Goal: Task Accomplishment & Management: Manage account settings

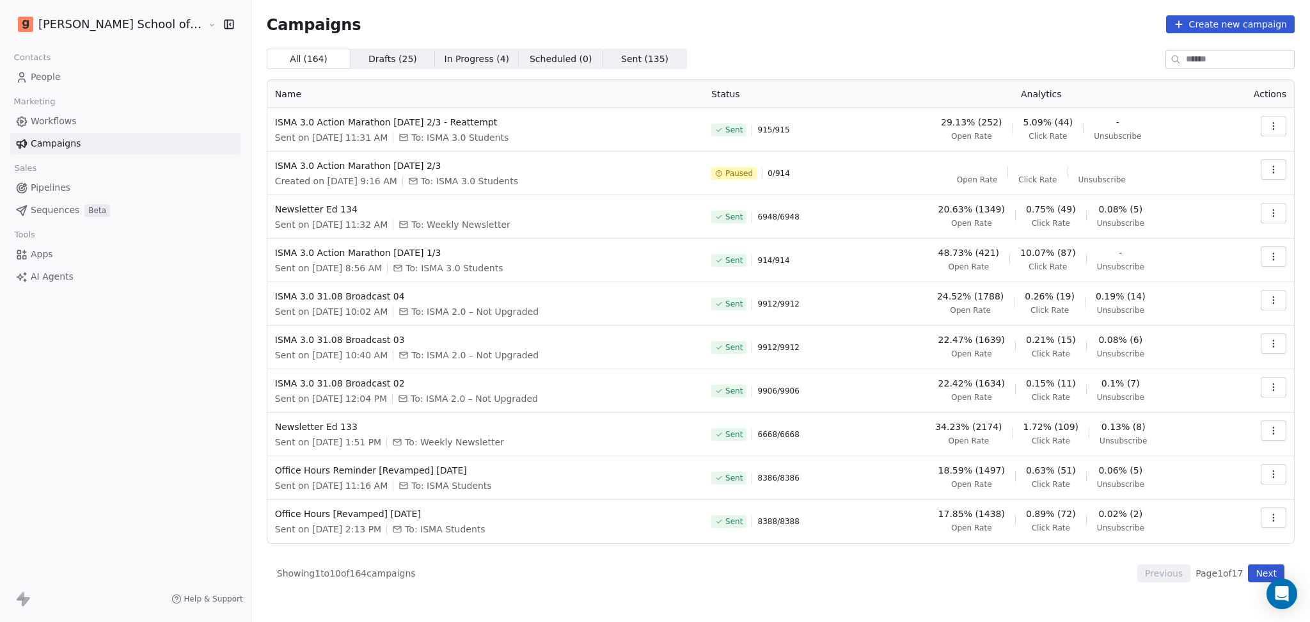
click at [1279, 577] on button "Next" at bounding box center [1266, 573] width 36 height 18
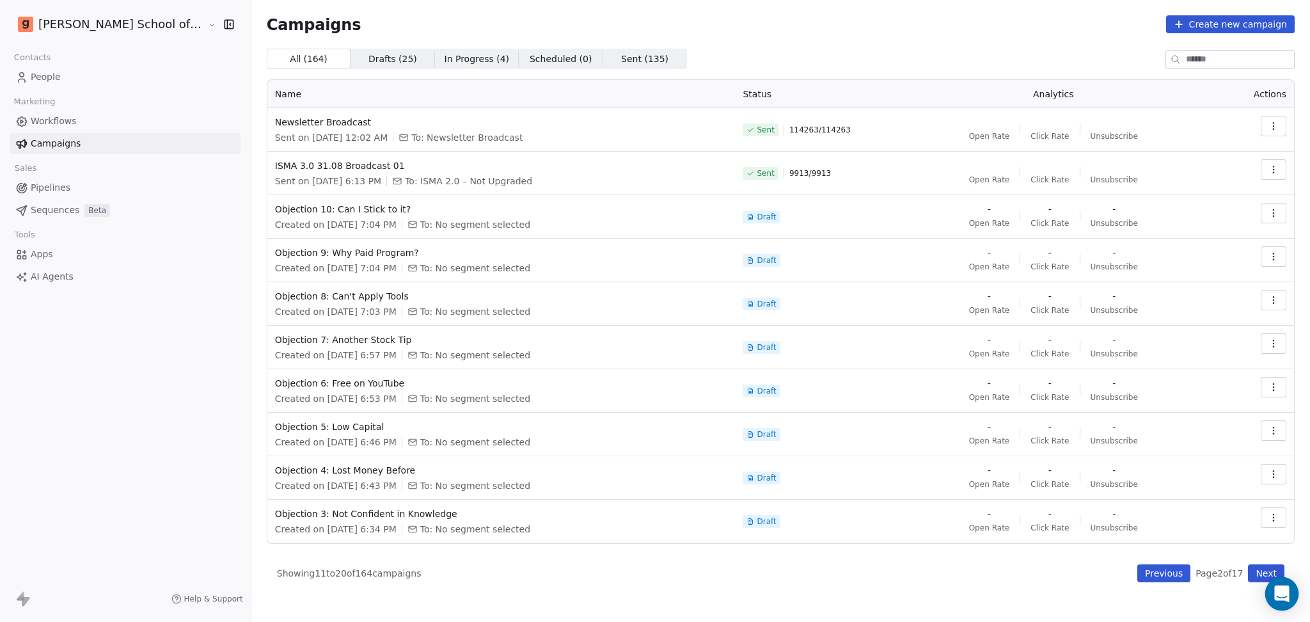
click at [1284, 597] on icon "Open Intercom Messenger" at bounding box center [1281, 593] width 17 height 17
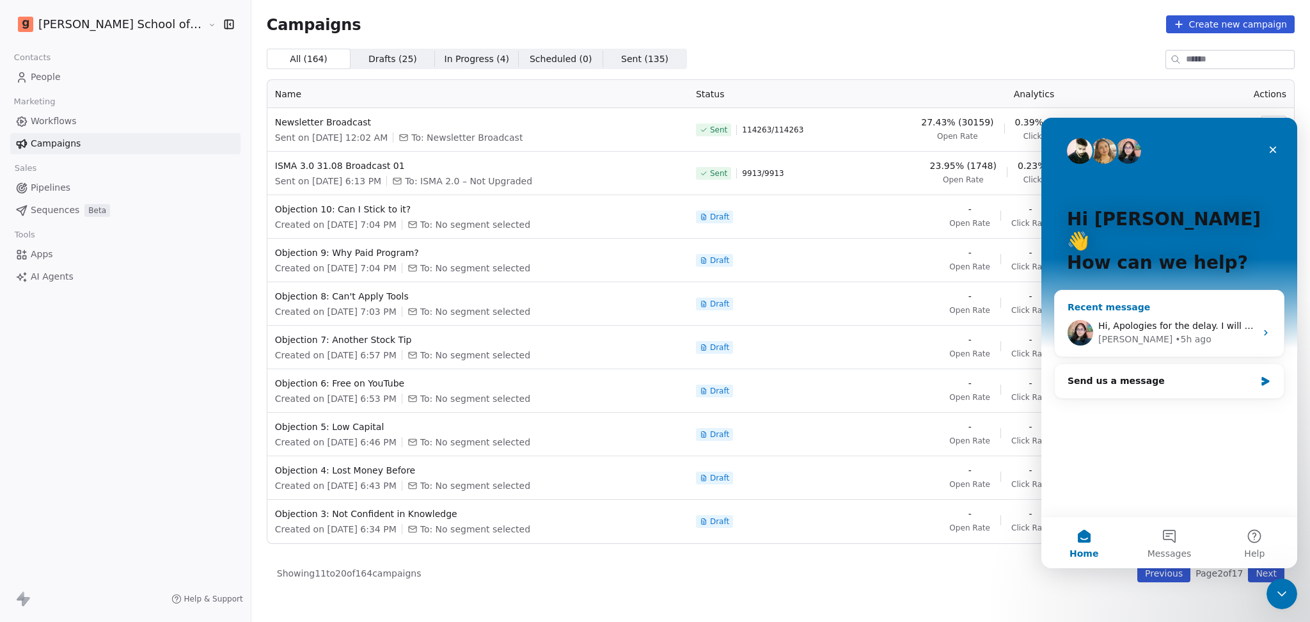
click at [1165, 333] on div "[PERSON_NAME] • 5h ago" at bounding box center [1176, 339] width 157 height 13
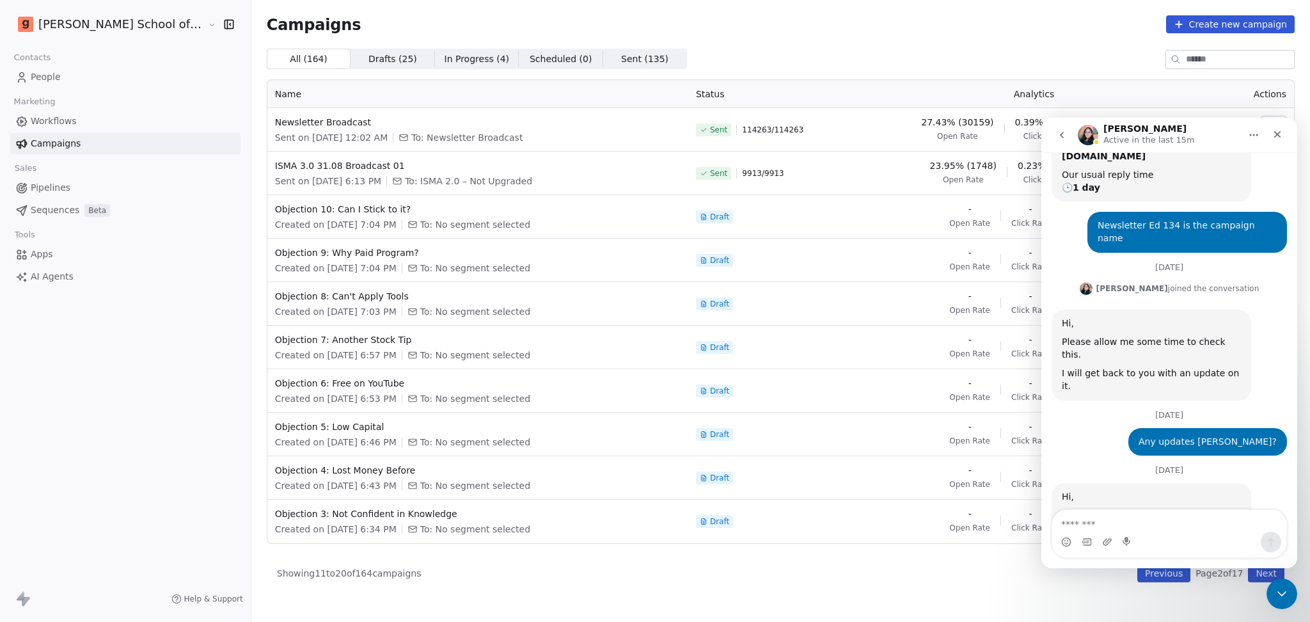
scroll to position [169, 0]
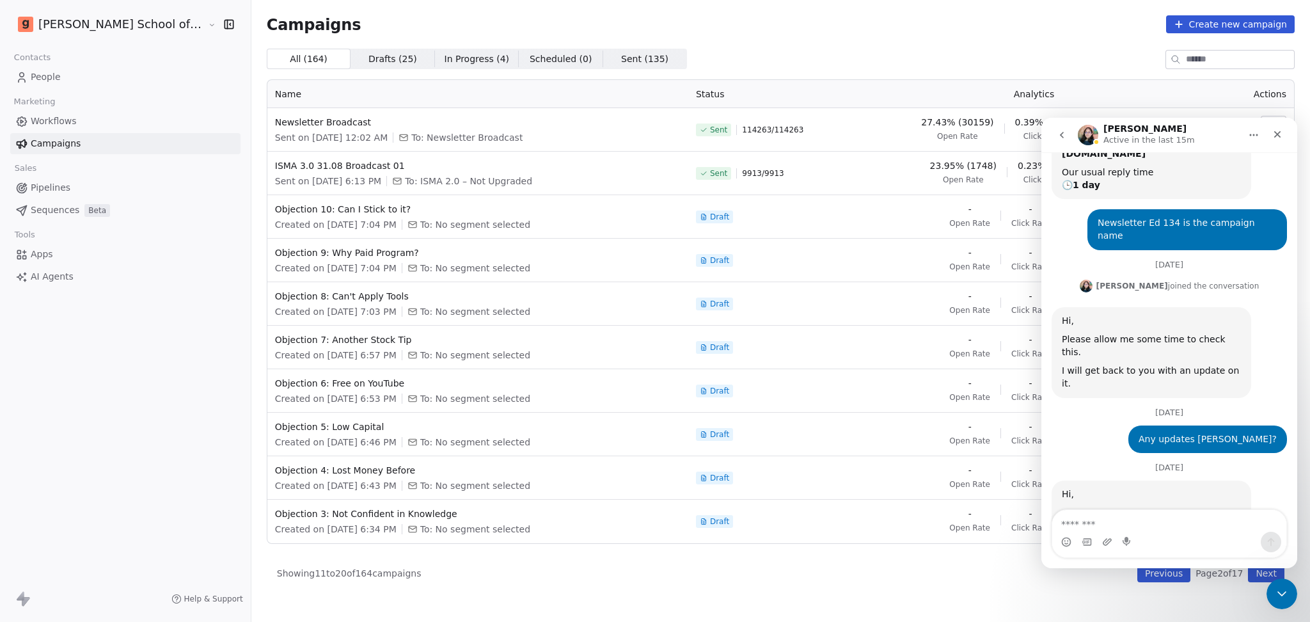
click at [1054, 132] on button "go back" at bounding box center [1062, 135] width 24 height 24
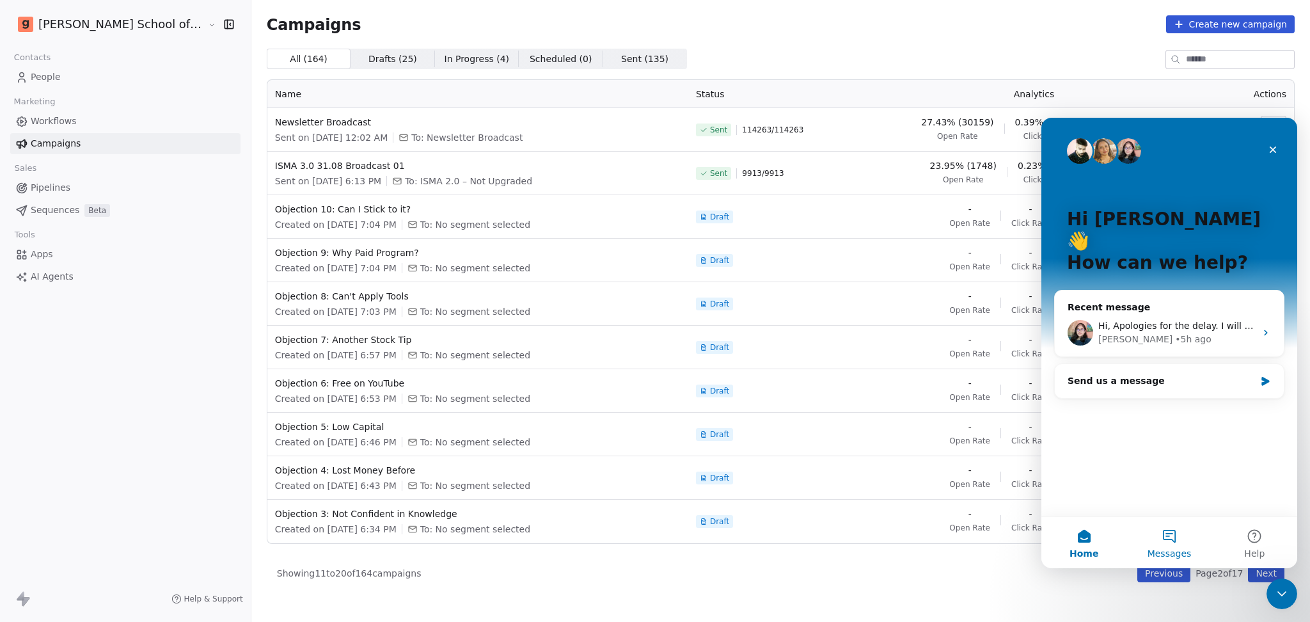
click at [1175, 532] on button "Messages" at bounding box center [1168, 542] width 85 height 51
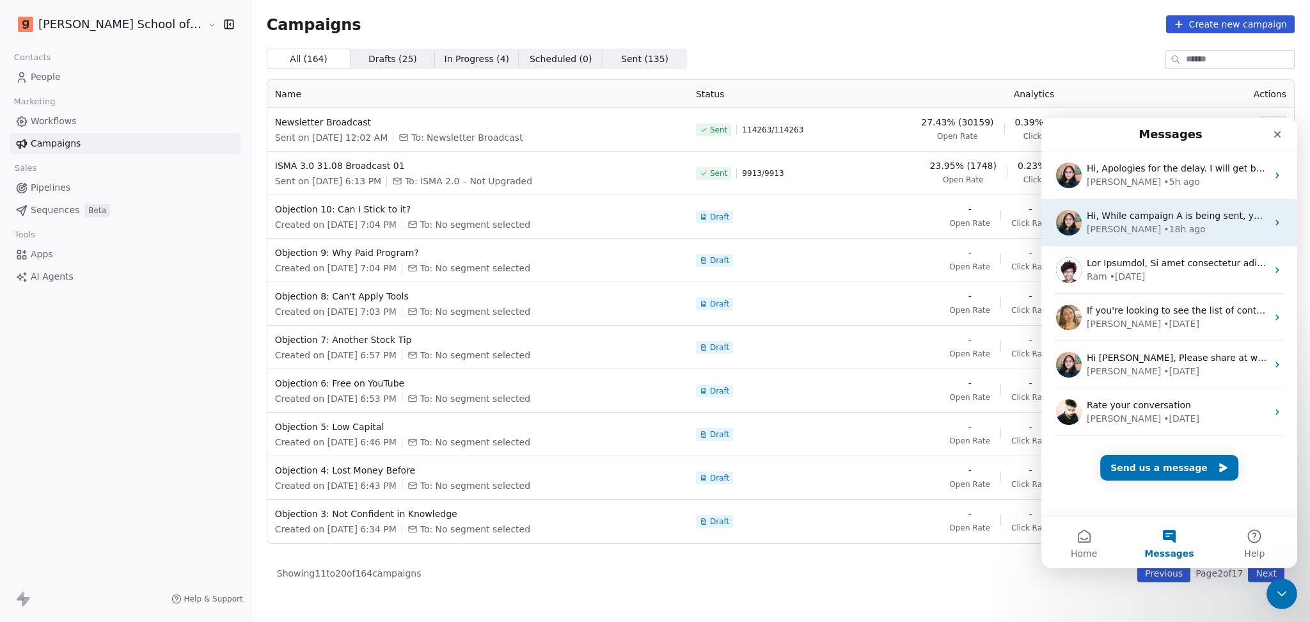
click at [1181, 226] on div "[PERSON_NAME] • 18h ago" at bounding box center [1177, 229] width 180 height 13
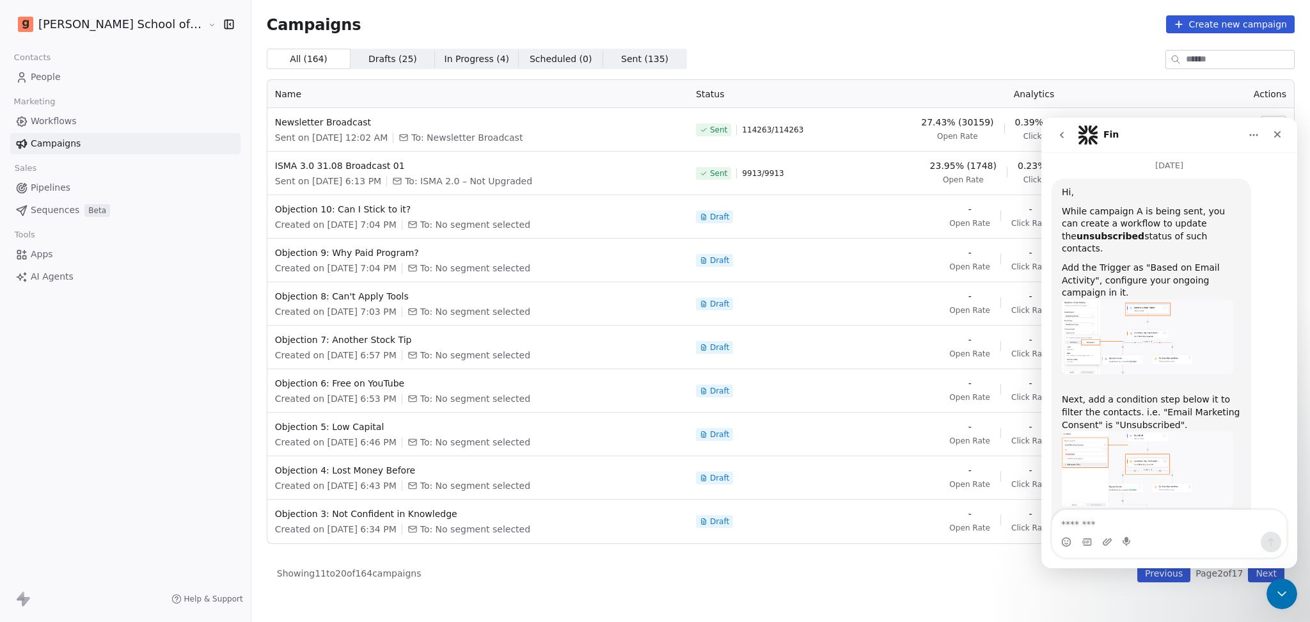
scroll to position [925, 0]
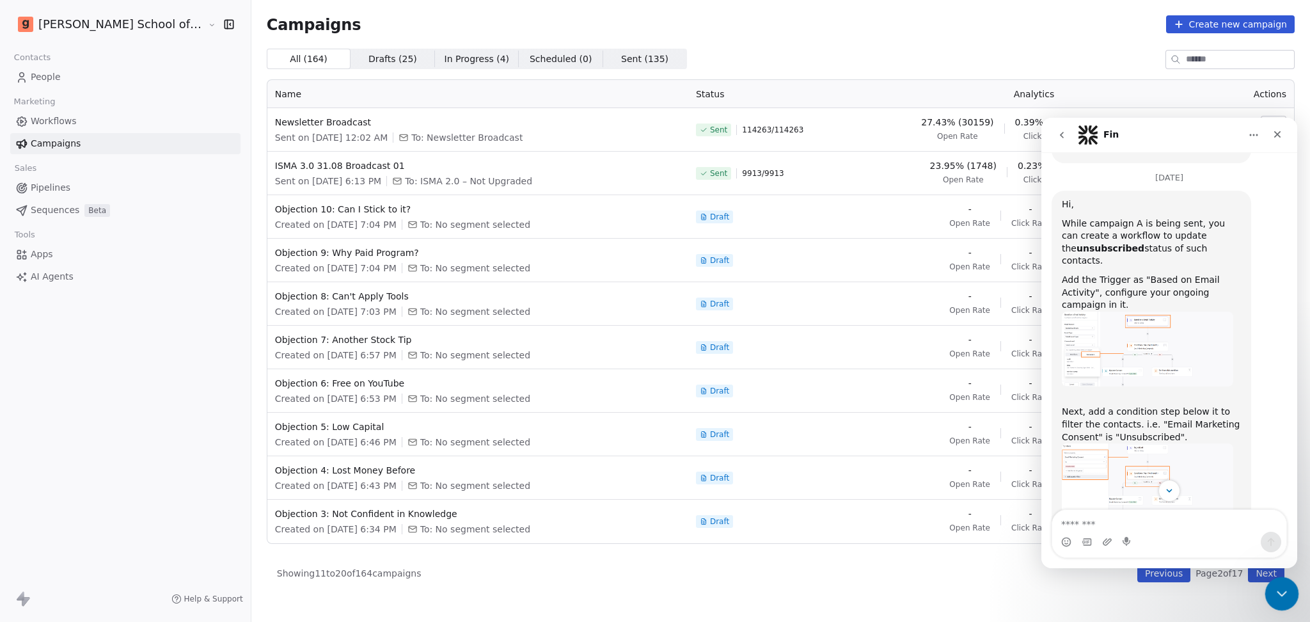
click at [1282, 599] on div "Close Intercom Messenger" at bounding box center [1279, 591] width 31 height 31
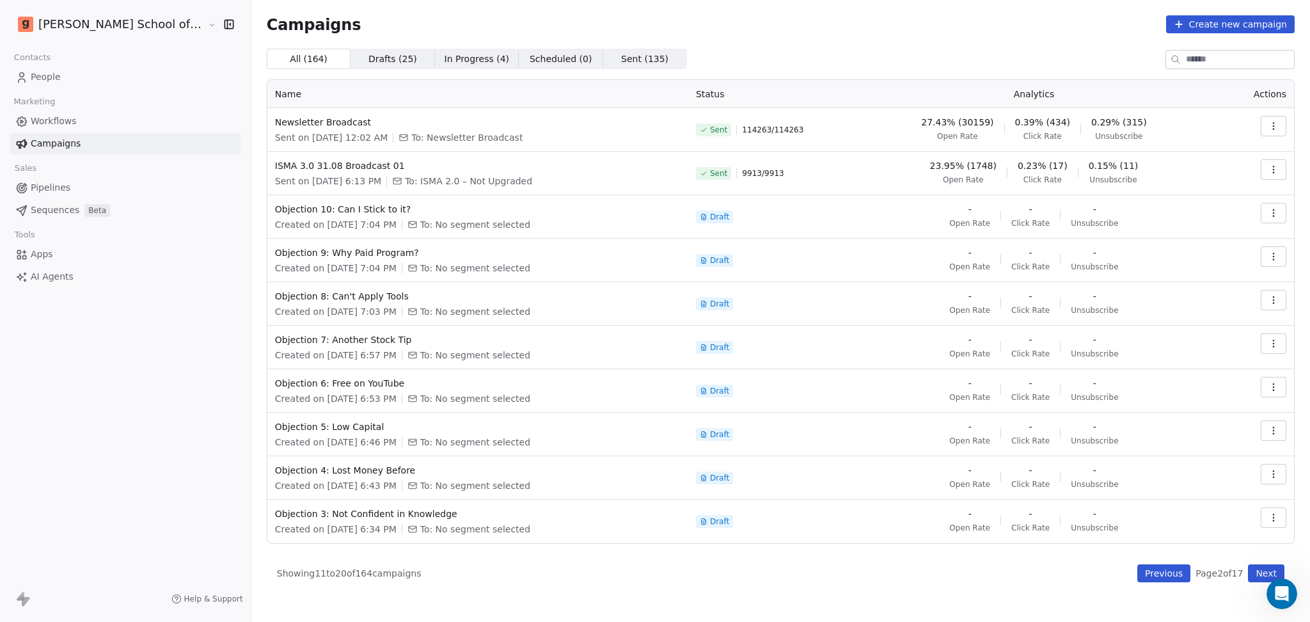
scroll to position [1096, 0]
click at [1173, 591] on div "Campaigns Create new campaign All ( 164 ) All ( 164 ) Drafts ( 25 ) Drafts ( 25…" at bounding box center [780, 298] width 1059 height 597
click at [1168, 579] on button "Previous" at bounding box center [1163, 573] width 53 height 18
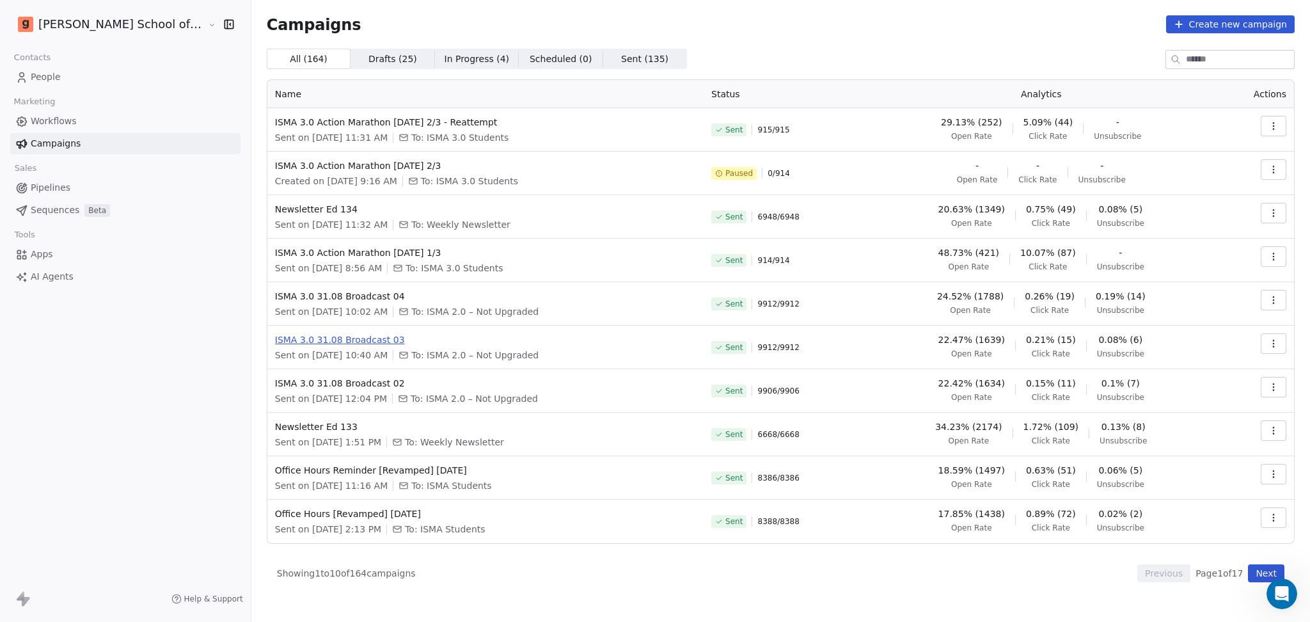
click at [312, 340] on span "ISMA 3.0 31.08 Broadcast 03" at bounding box center [485, 339] width 421 height 13
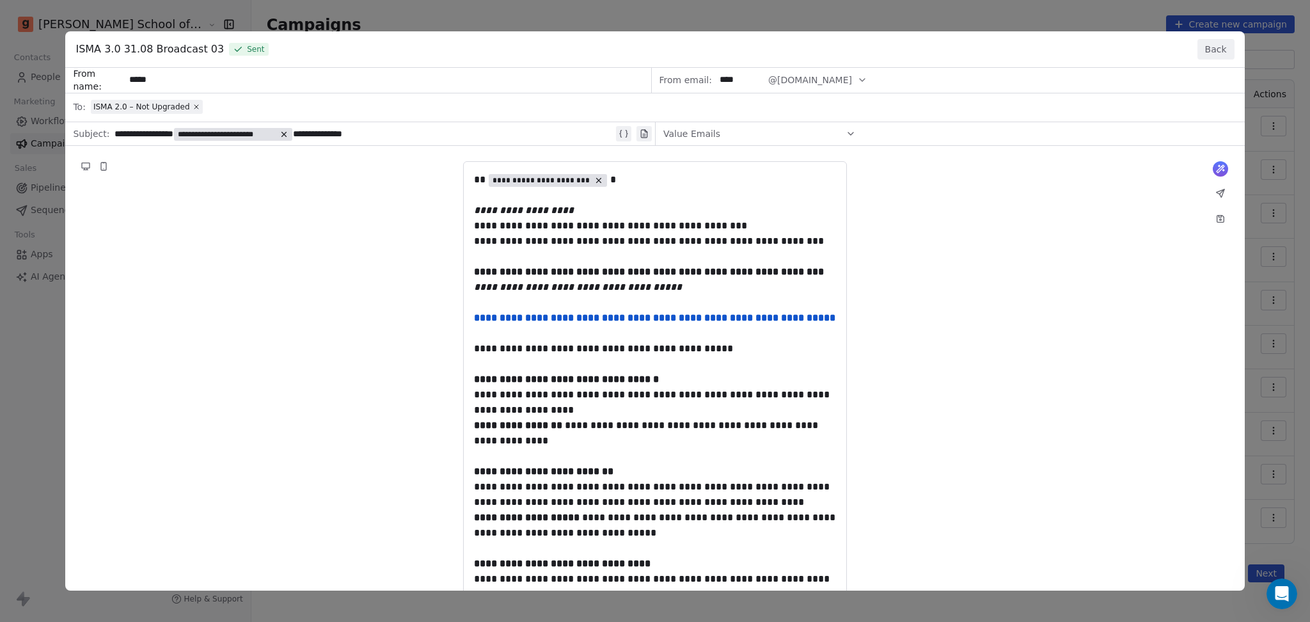
click at [1221, 37] on div "ISMA 3.0 31.08 Broadcast 03 Sent Back" at bounding box center [654, 49] width 1179 height 36
click at [1215, 42] on button "Back" at bounding box center [1215, 49] width 37 height 20
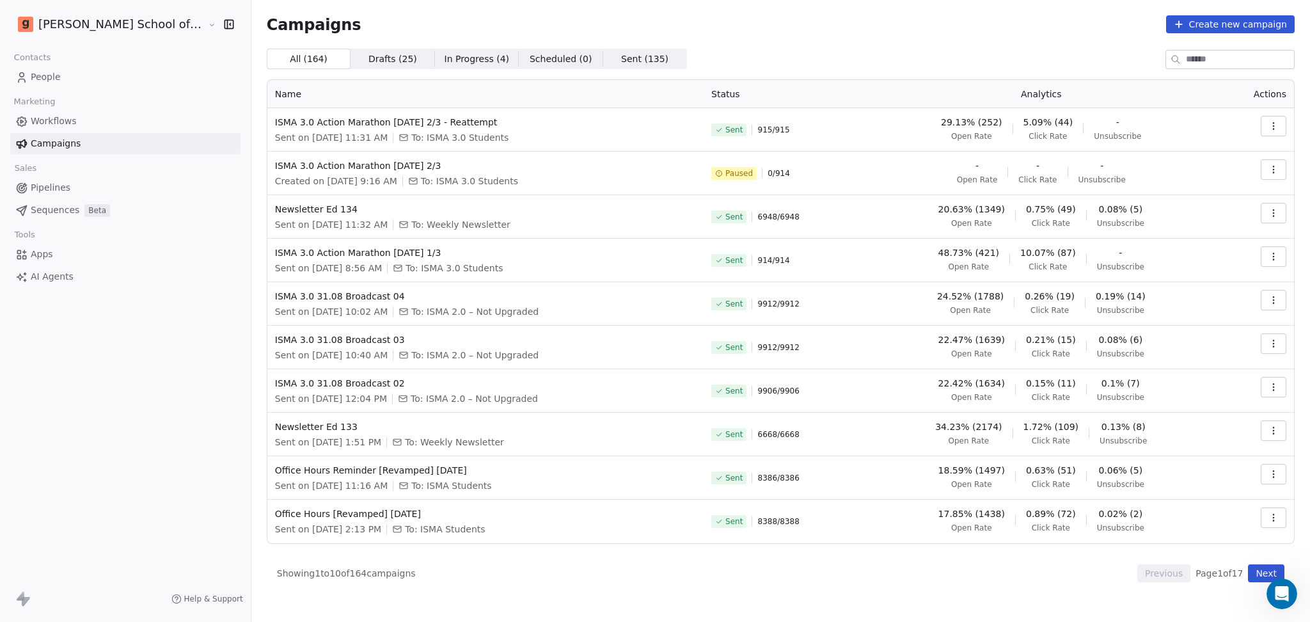
click at [1273, 573] on button "Next" at bounding box center [1266, 573] width 36 height 18
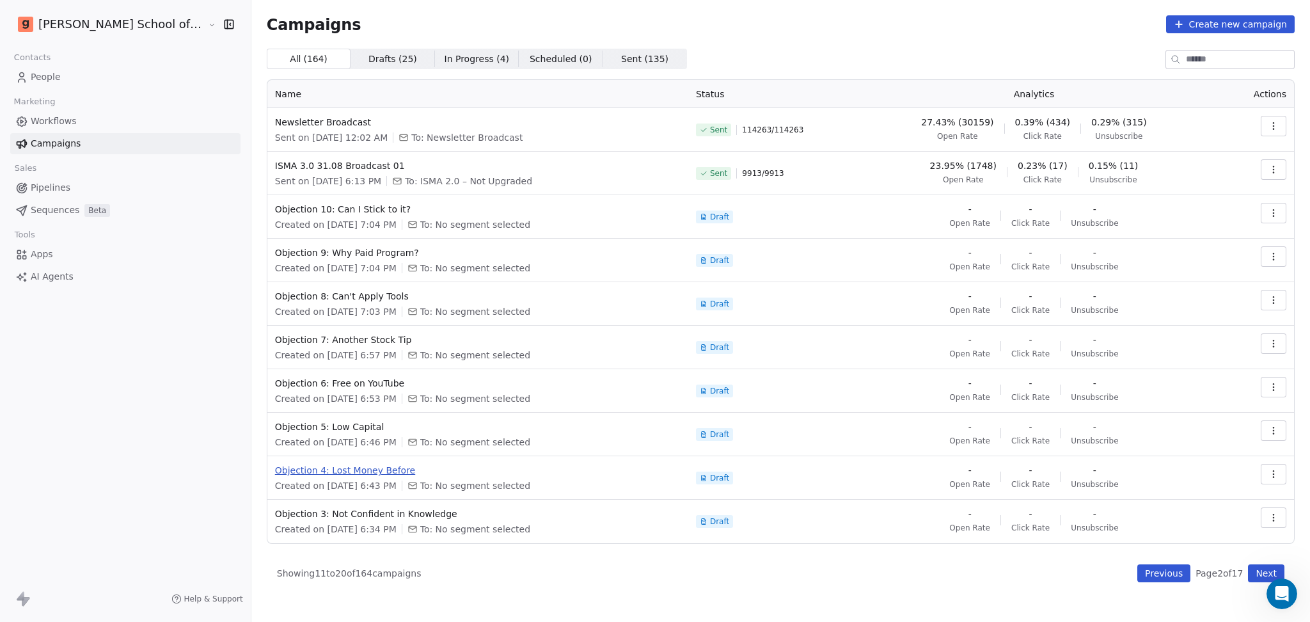
click at [349, 472] on span "Objection 4: Lost Money Before" at bounding box center [478, 470] width 406 height 13
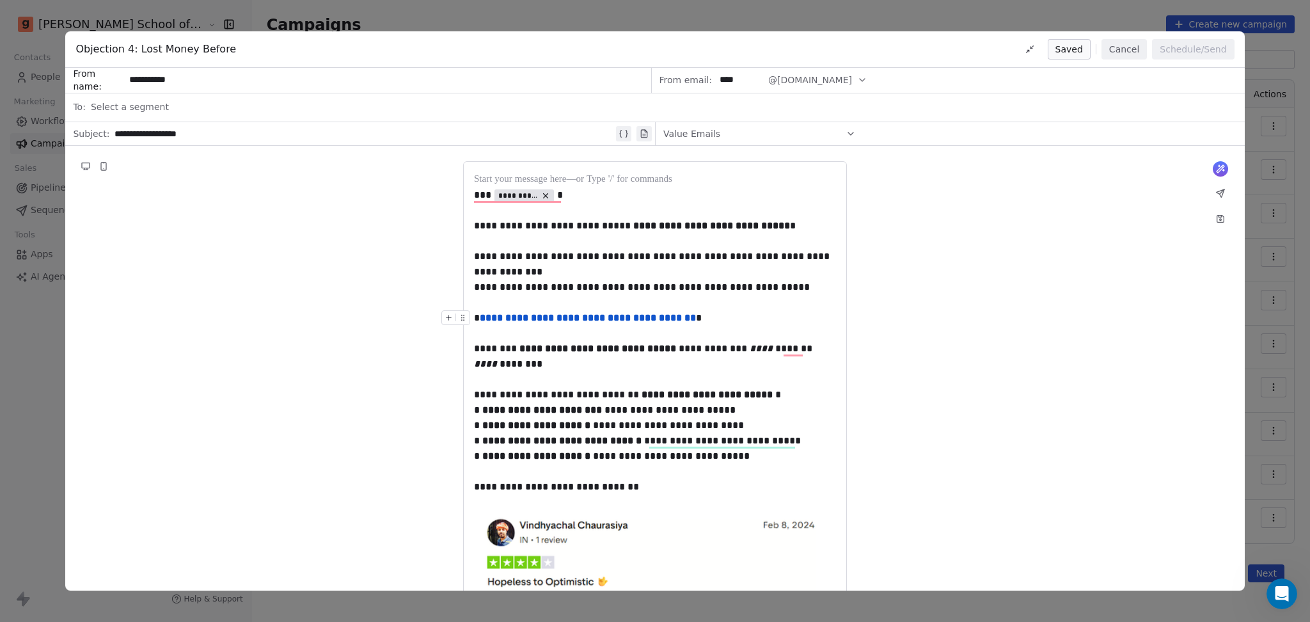
click at [1112, 55] on button "Cancel" at bounding box center [1123, 49] width 45 height 20
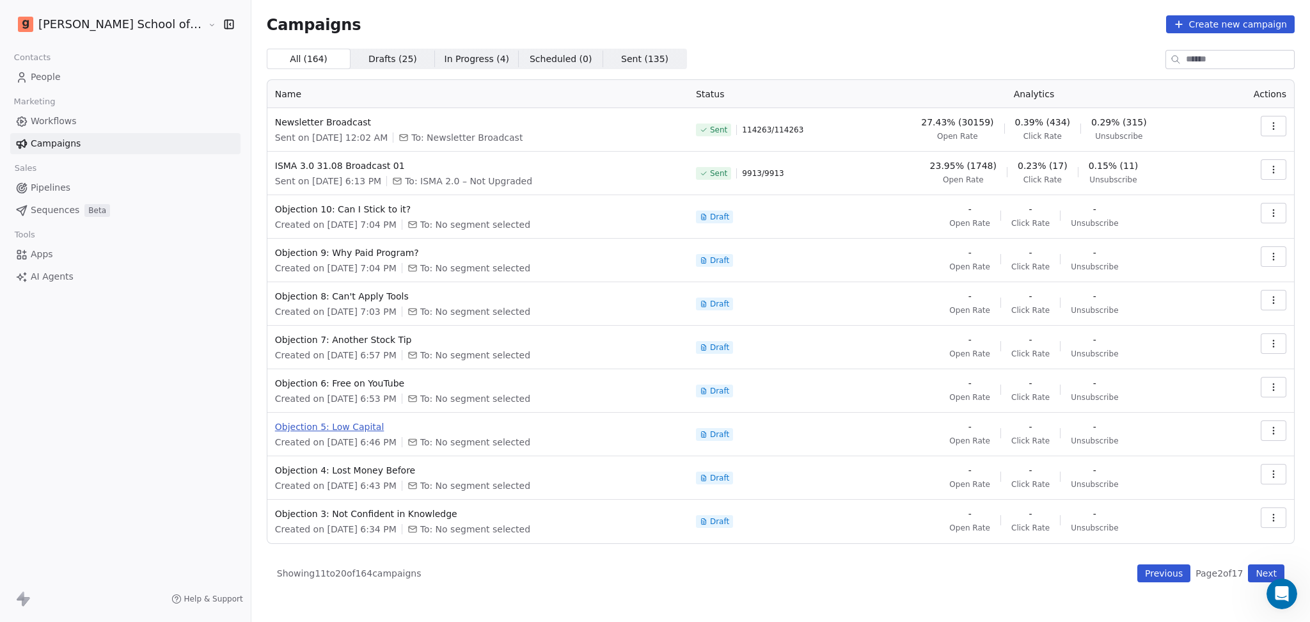
click at [304, 425] on span "Objection 5: Low Capital" at bounding box center [478, 426] width 406 height 13
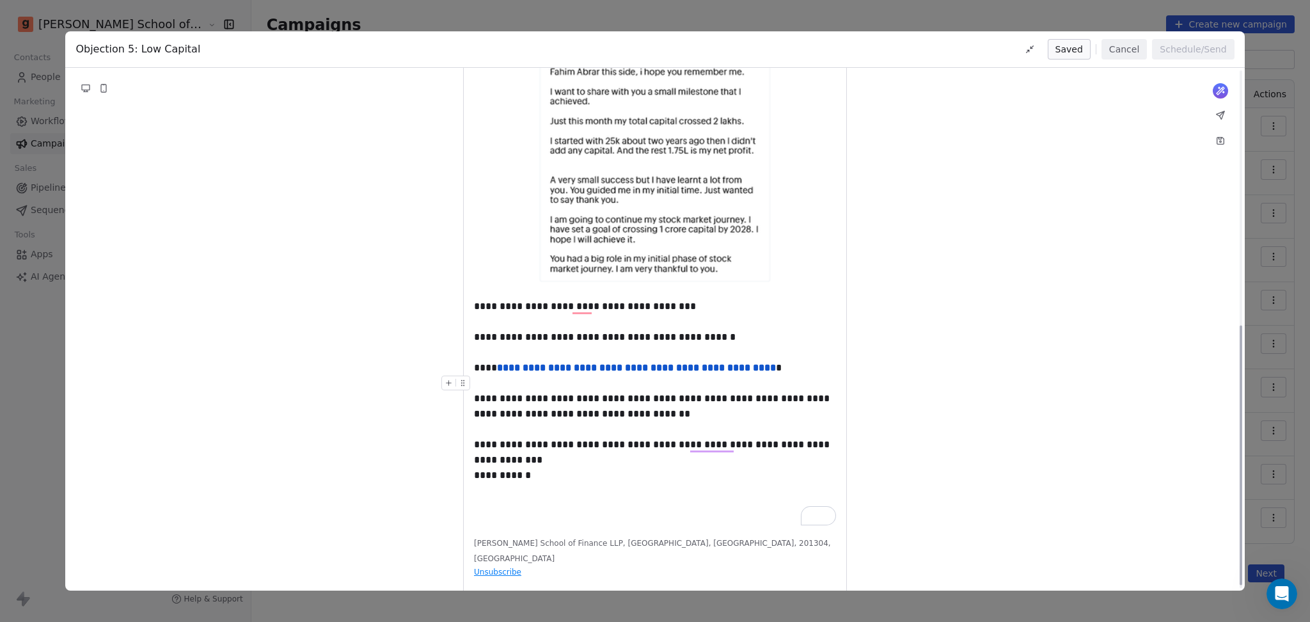
scroll to position [519, 0]
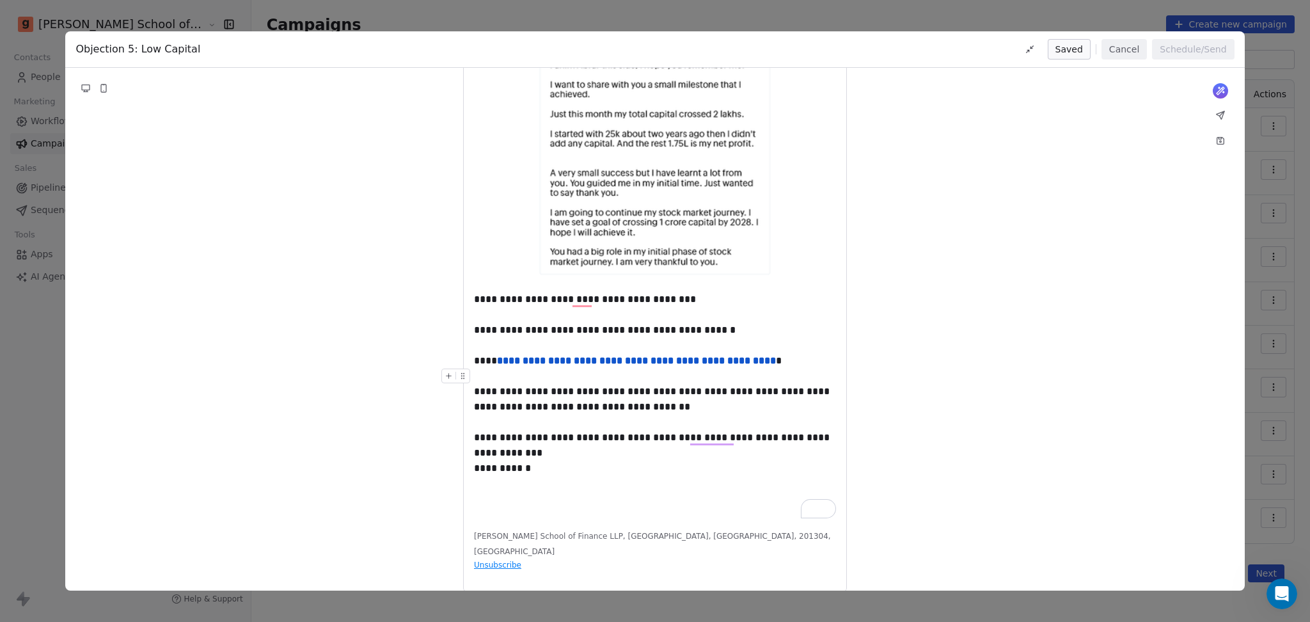
click at [1142, 55] on button "Cancel" at bounding box center [1123, 49] width 45 height 20
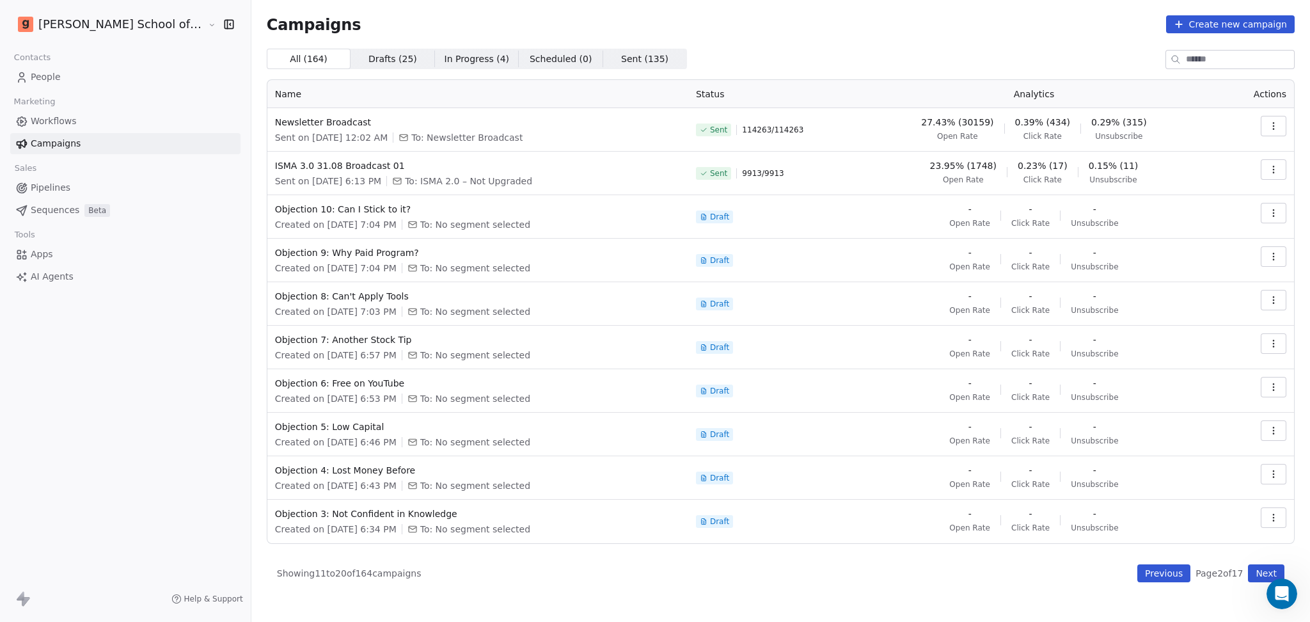
click at [106, 125] on link "Workflows" at bounding box center [125, 121] width 230 height 21
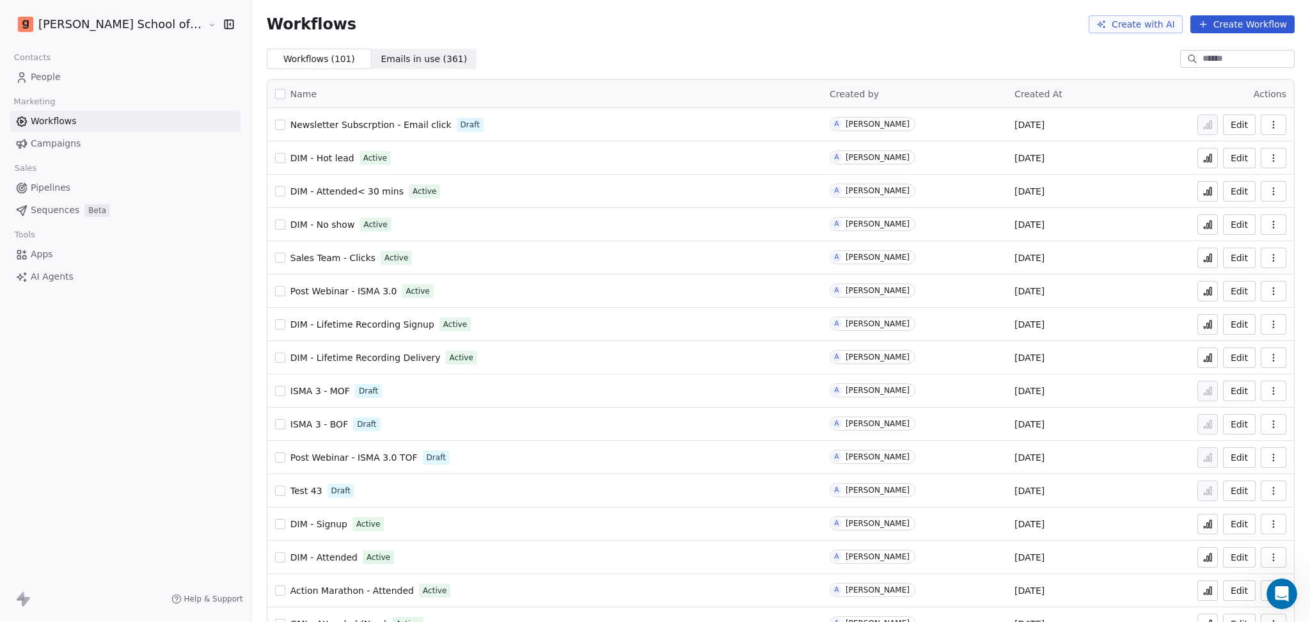
click at [393, 50] on span "Emails in use ( 361 ) Emails in use ( 361 )" at bounding box center [424, 59] width 105 height 20
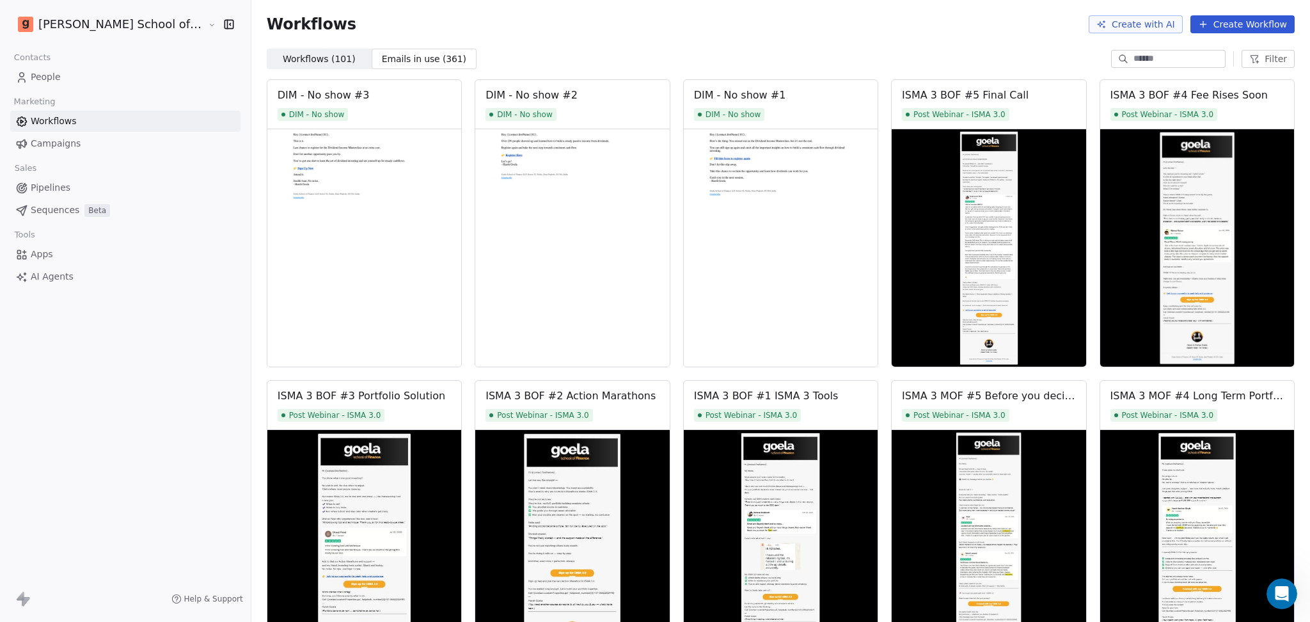
click at [284, 54] on span "Workflows ( 101 )" at bounding box center [319, 58] width 73 height 13
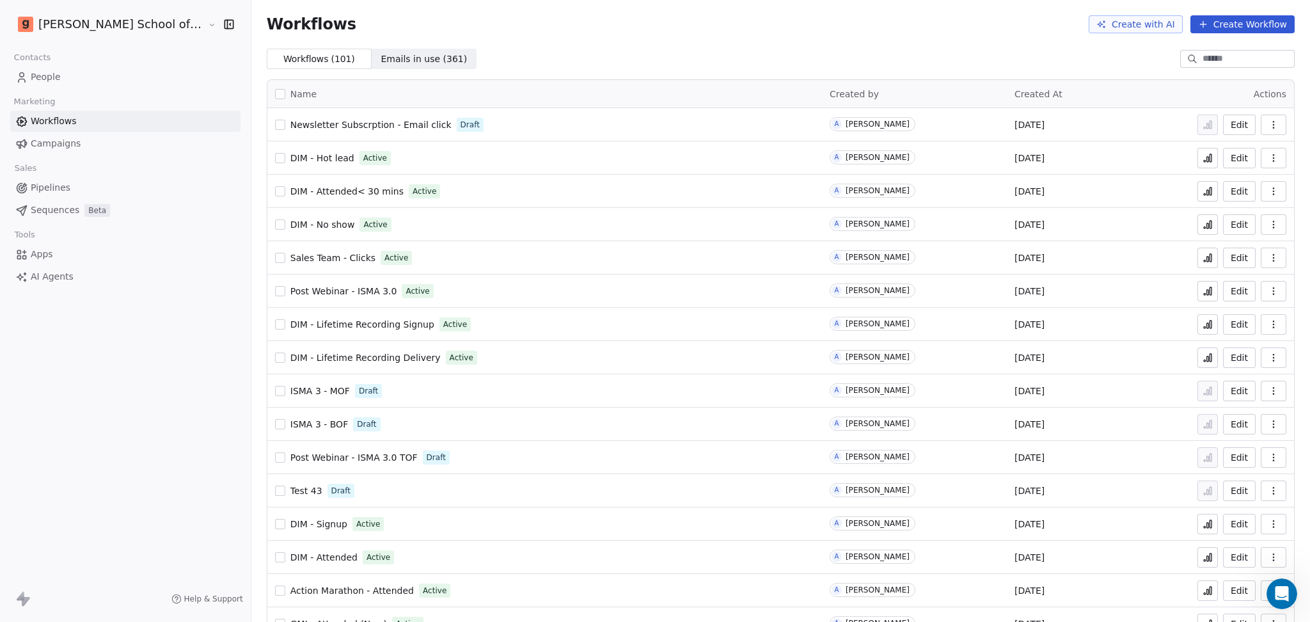
click at [315, 291] on span "Post Webinar - ISMA 3.0" at bounding box center [343, 291] width 107 height 10
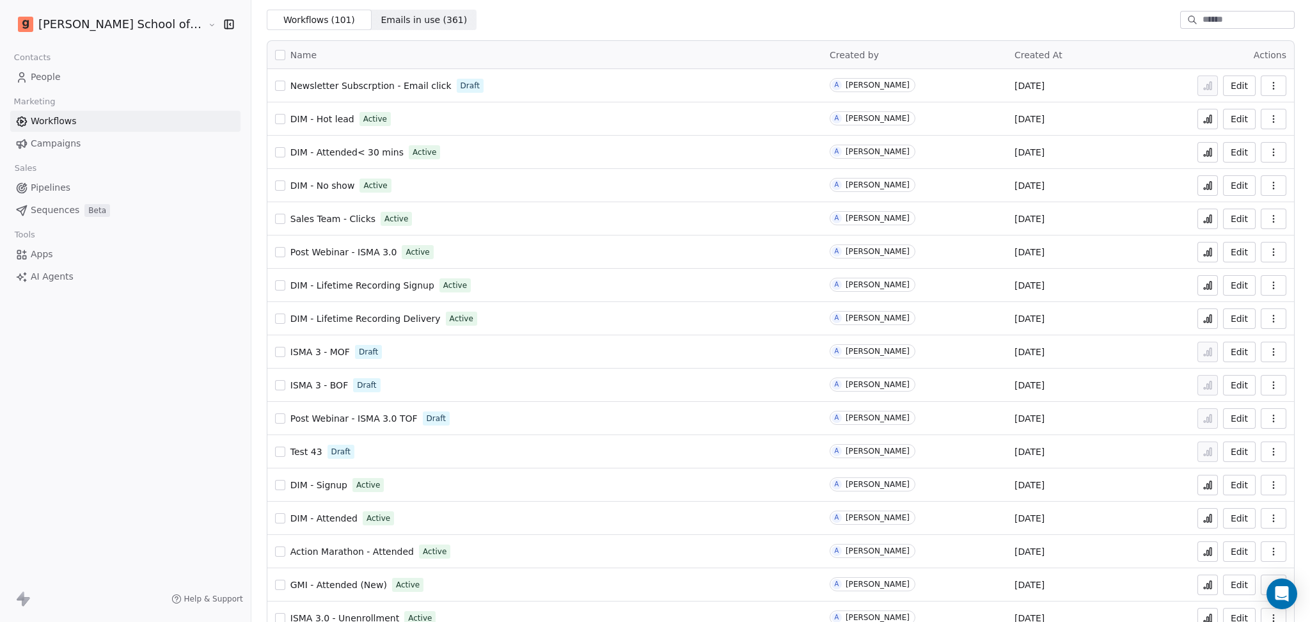
scroll to position [721, 0]
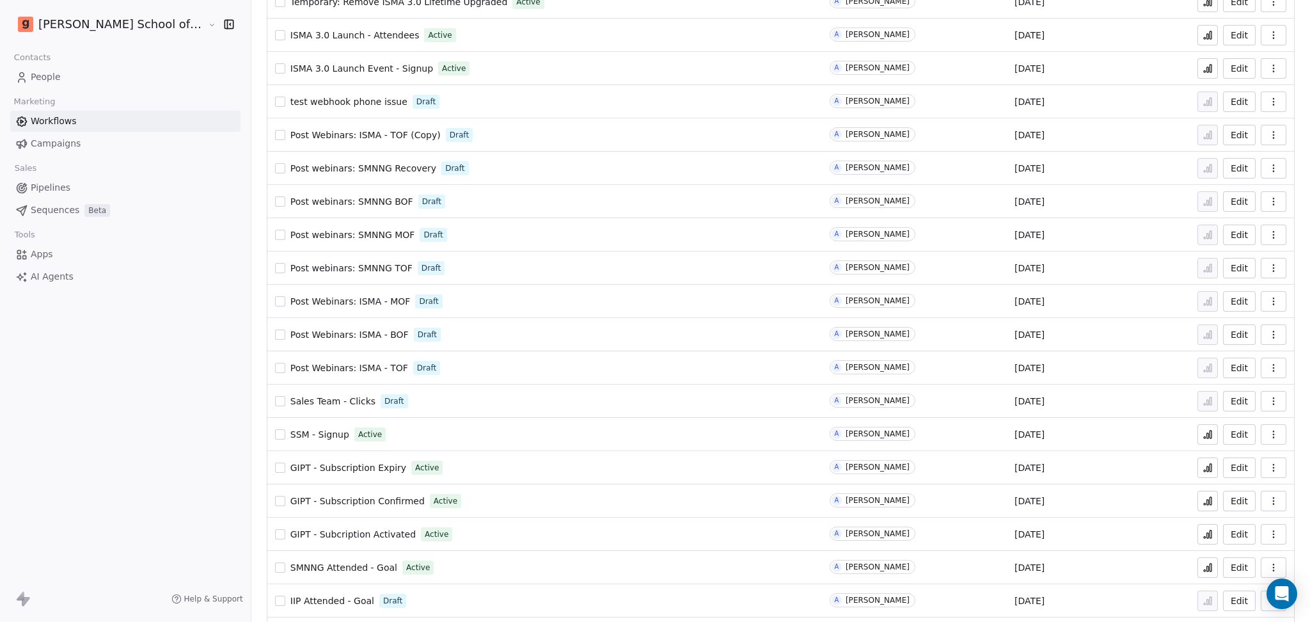
click at [54, 138] on span "Campaigns" at bounding box center [56, 143] width 50 height 13
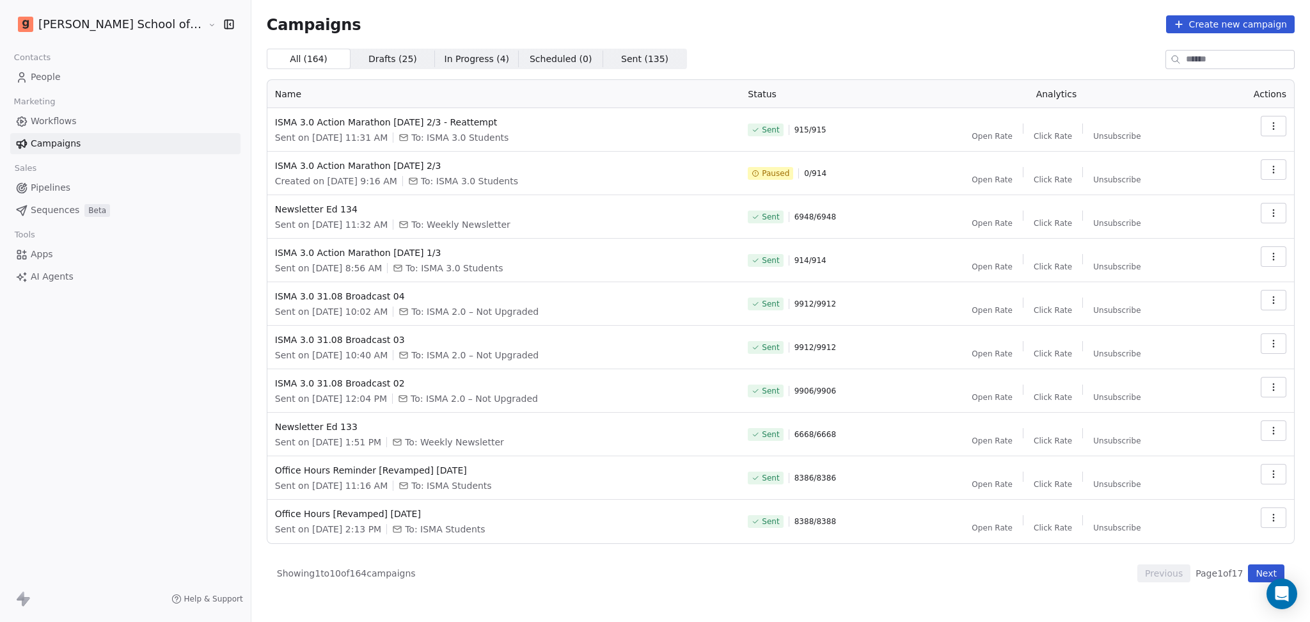
click at [1266, 572] on button "Next" at bounding box center [1266, 573] width 36 height 18
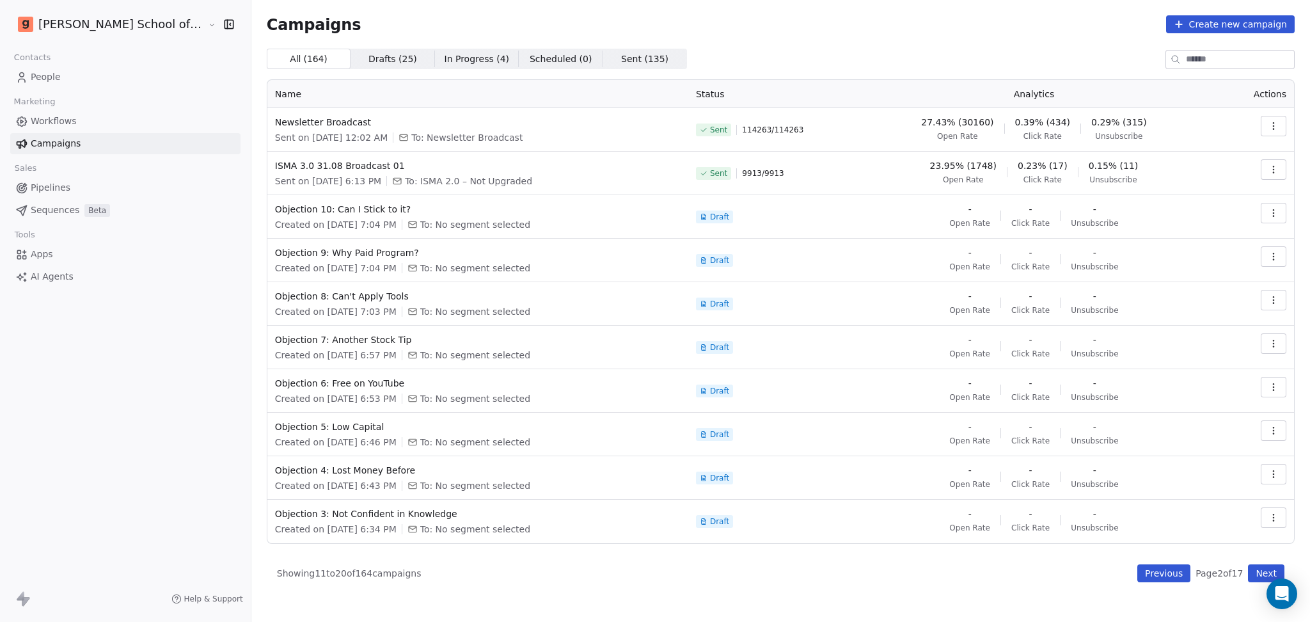
click at [1265, 569] on button "Next" at bounding box center [1266, 573] width 36 height 18
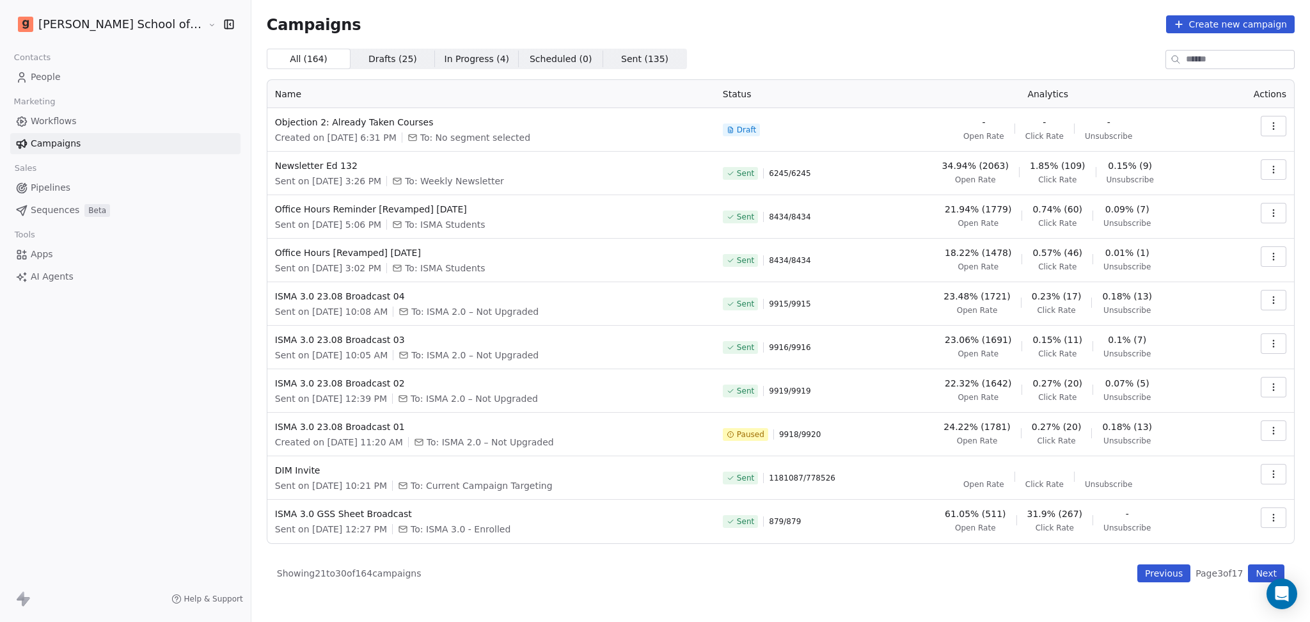
click at [1260, 572] on button "Next" at bounding box center [1266, 573] width 36 height 18
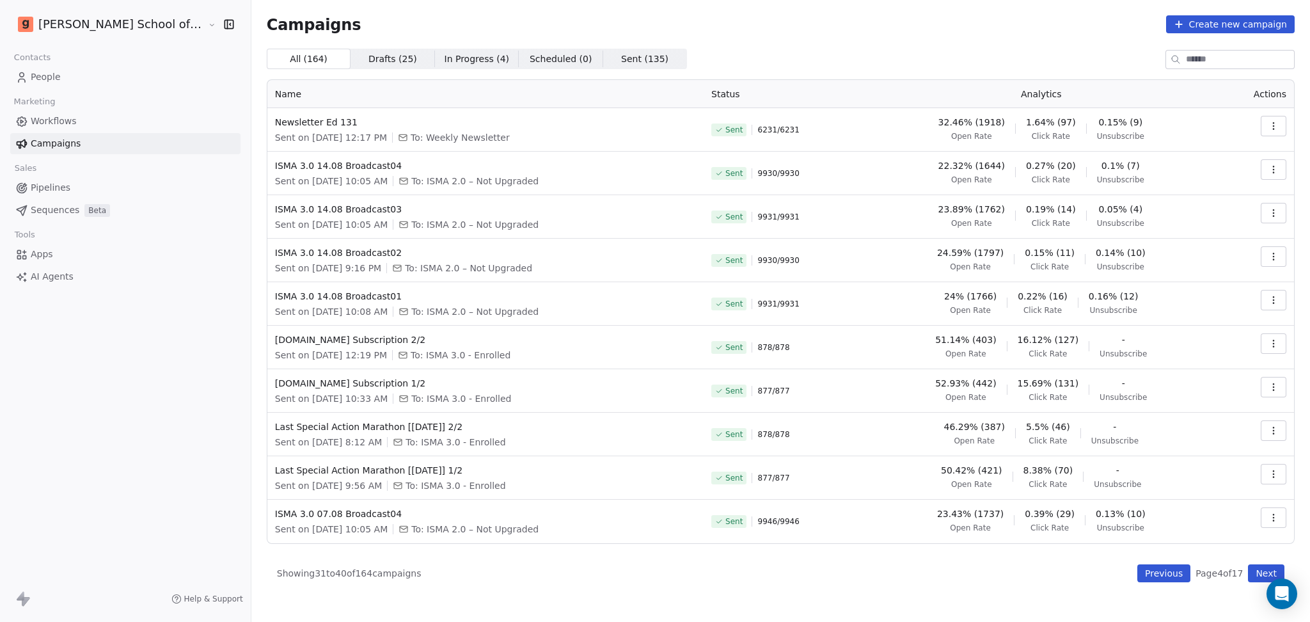
click at [1273, 564] on button "Next" at bounding box center [1266, 573] width 36 height 18
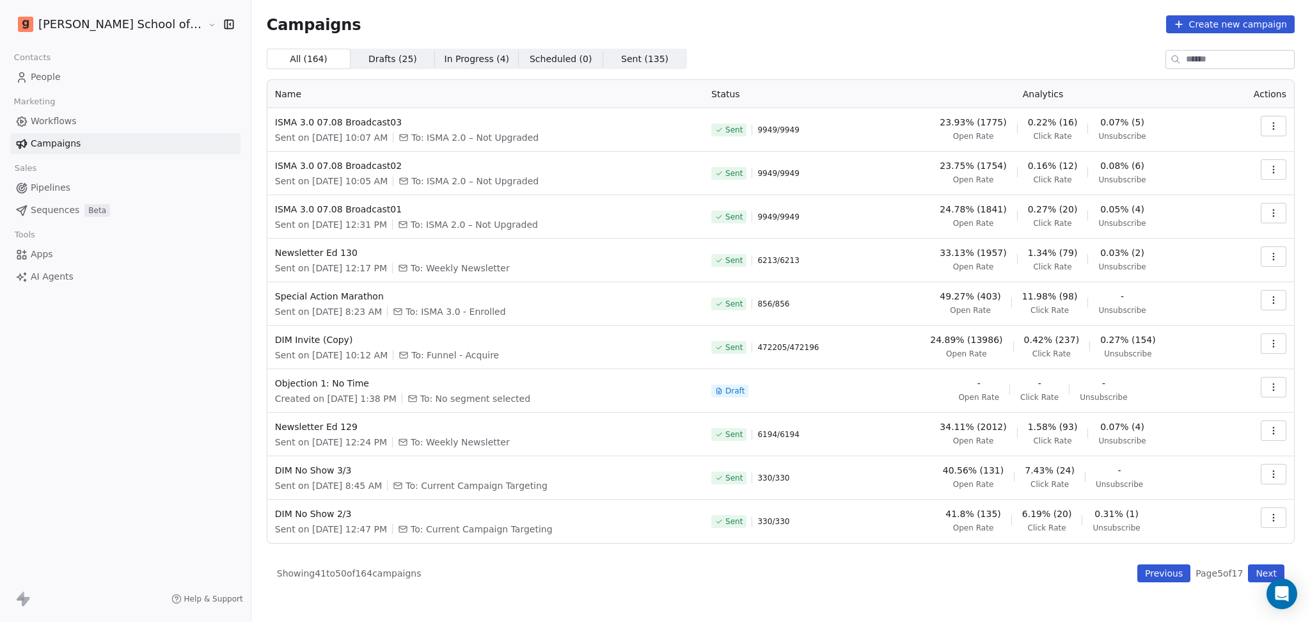
click at [275, 390] on div "Objection 1: No Time Created on Jul 28, 2025, 1:38 PM To: No segment selected" at bounding box center [485, 391] width 421 height 28
click at [275, 381] on span "Objection 1: No Time" at bounding box center [485, 383] width 421 height 13
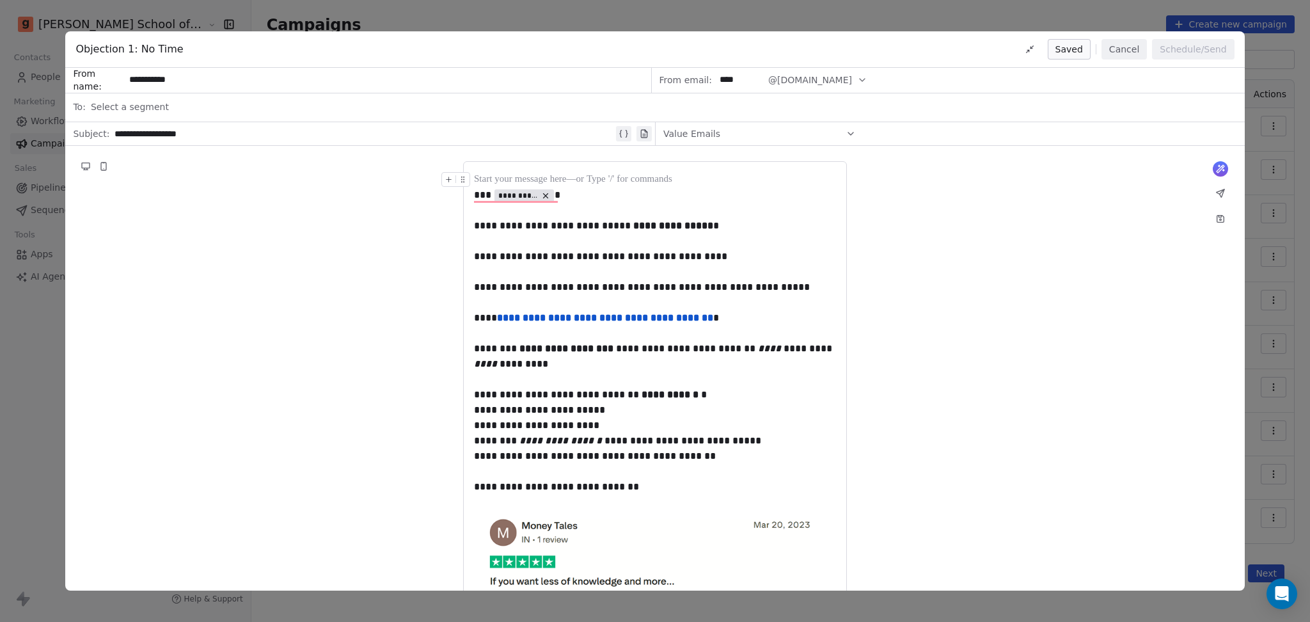
click at [242, 133] on div "**********" at bounding box center [363, 133] width 499 height 15
drag, startPoint x: 242, startPoint y: 133, endPoint x: 93, endPoint y: 126, distance: 149.2
click at [93, 126] on div "**********" at bounding box center [360, 133] width 590 height 23
click at [1142, 46] on button "Cancel" at bounding box center [1123, 49] width 45 height 20
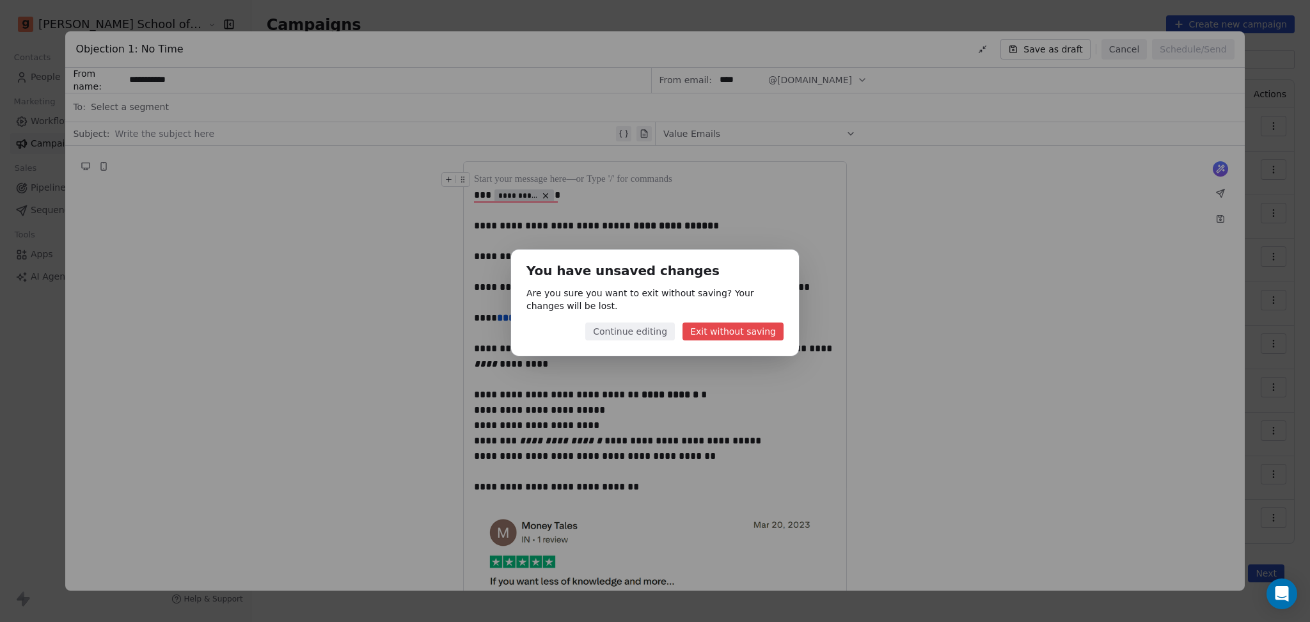
click at [640, 316] on div "You have unsaved changes Are you sure you want to exit without saving? Your cha…" at bounding box center [655, 302] width 288 height 106
click at [640, 322] on button "Continue editing" at bounding box center [630, 331] width 90 height 18
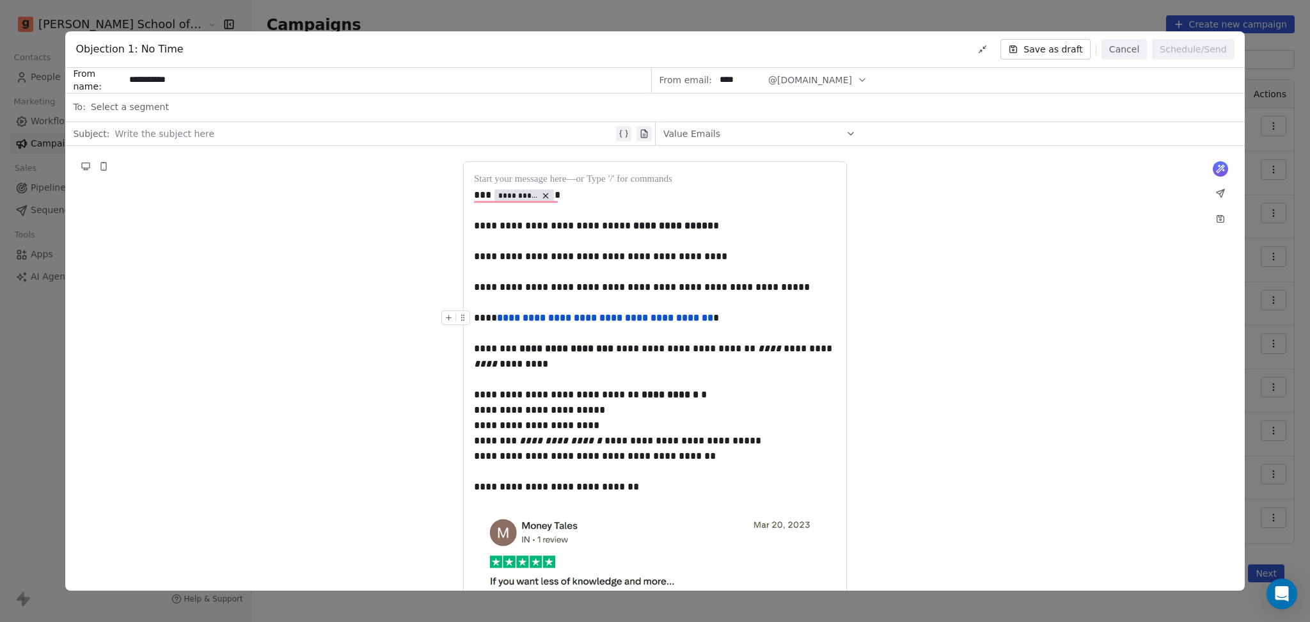
click at [1137, 37] on div "Objection 1: No Time Save as draft Cancel Schedule/Send" at bounding box center [654, 49] width 1179 height 36
click at [1131, 51] on button "Cancel" at bounding box center [1123, 49] width 45 height 20
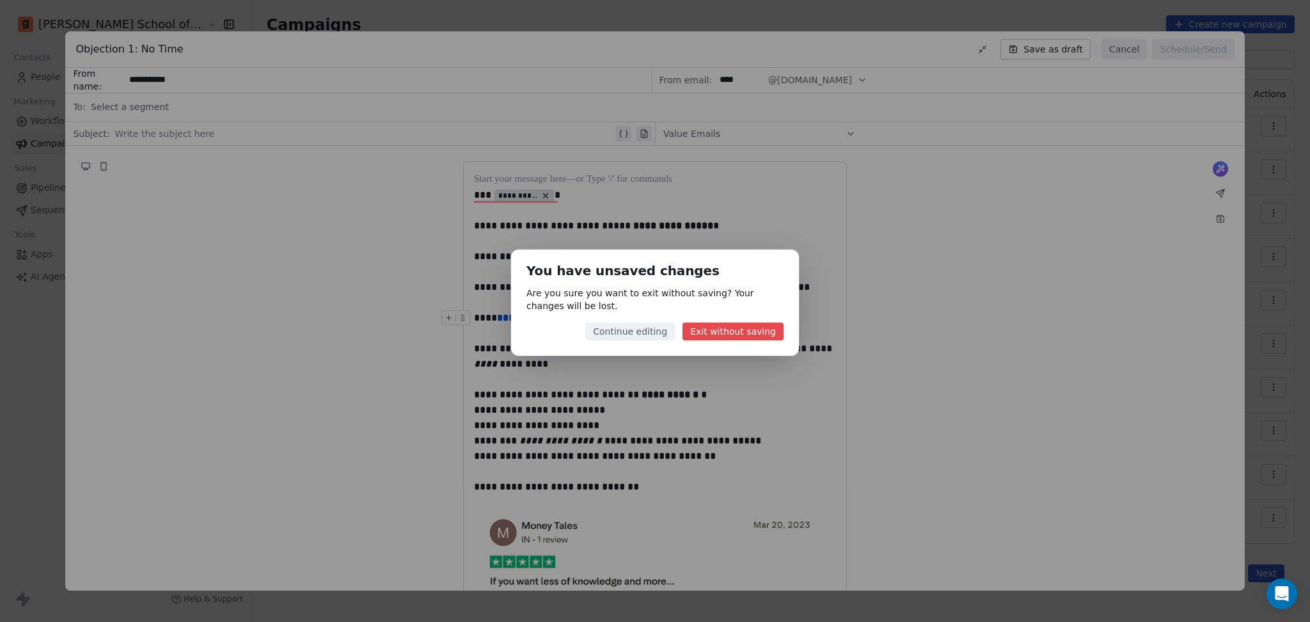
click at [727, 337] on button "Exit without saving" at bounding box center [732, 331] width 101 height 18
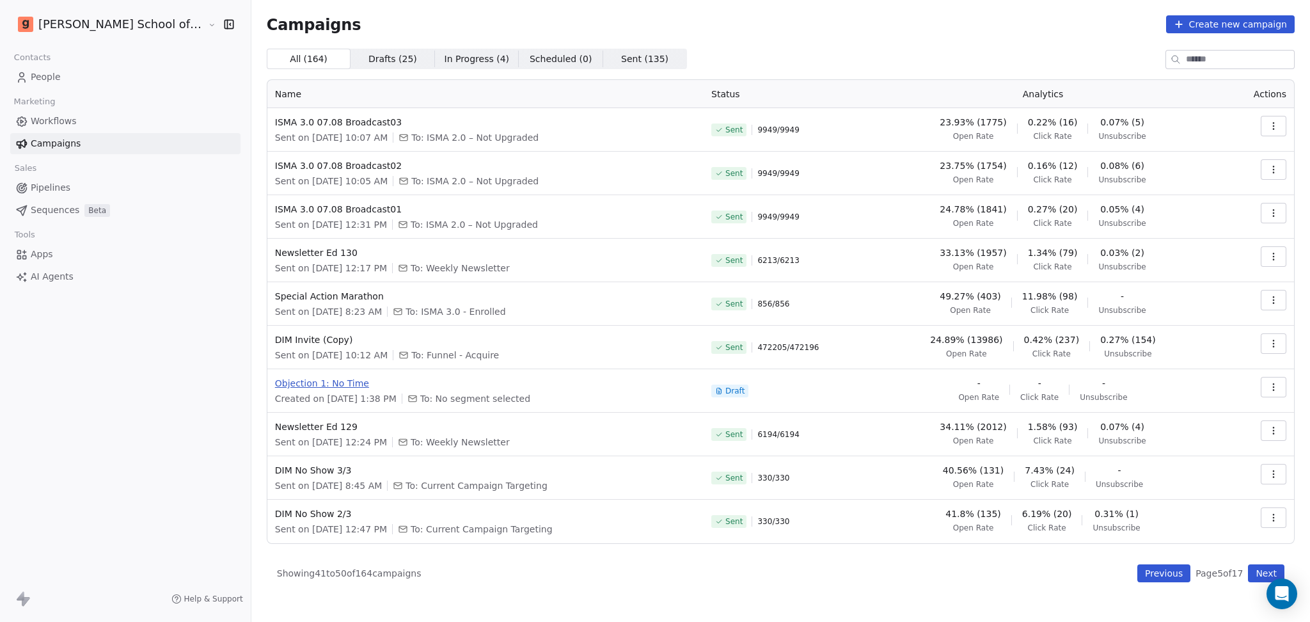
click at [288, 382] on span "Objection 1: No Time" at bounding box center [485, 383] width 421 height 13
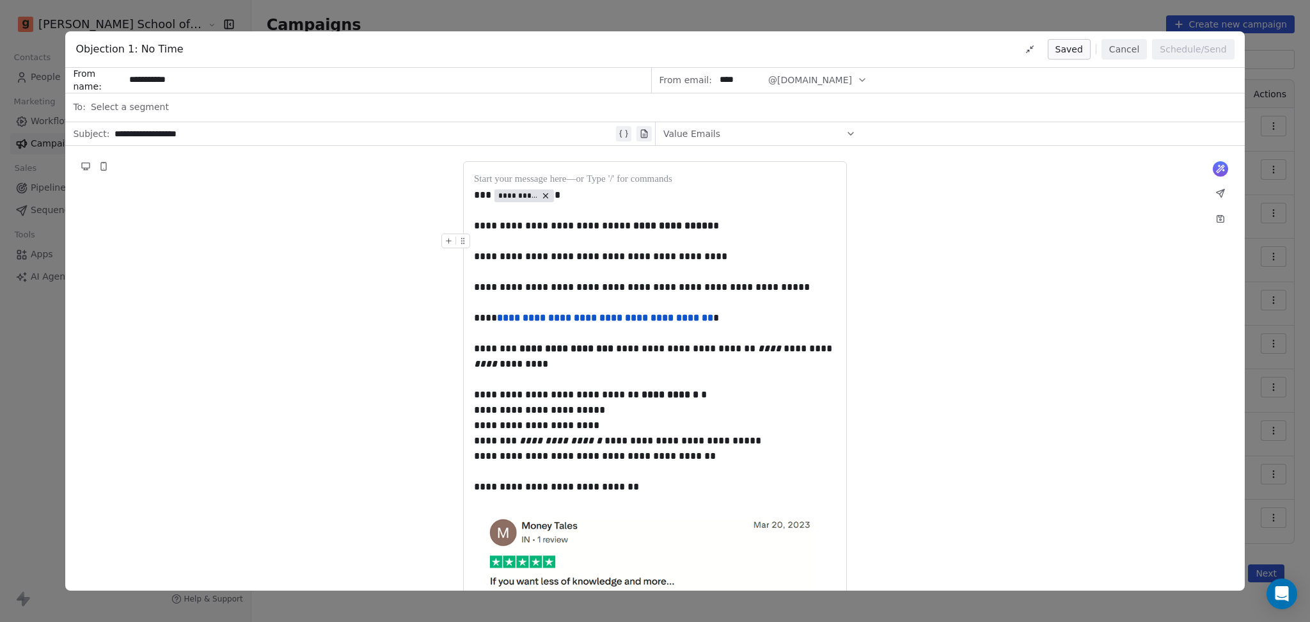
click at [1115, 44] on button "Cancel" at bounding box center [1123, 49] width 45 height 20
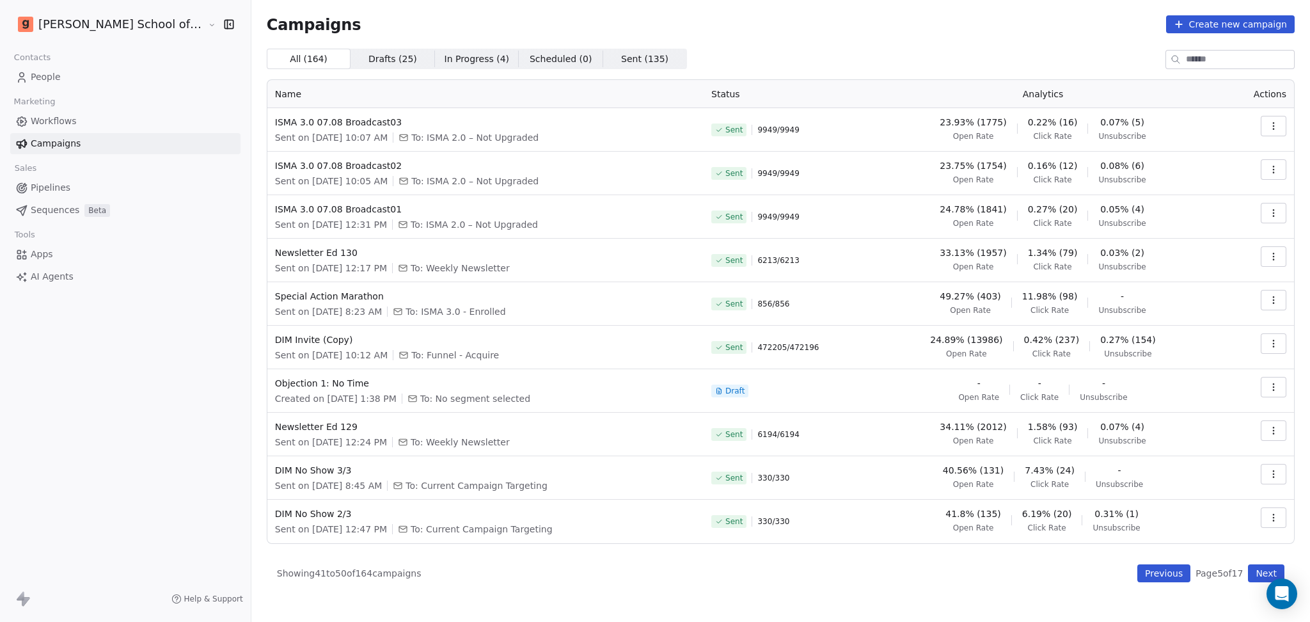
click at [1154, 582] on div "Campaigns Create new campaign All ( 164 ) All ( 164 ) Drafts ( 25 ) Drafts ( 25…" at bounding box center [780, 298] width 1059 height 597
click at [1156, 577] on button "Previous" at bounding box center [1163, 573] width 53 height 18
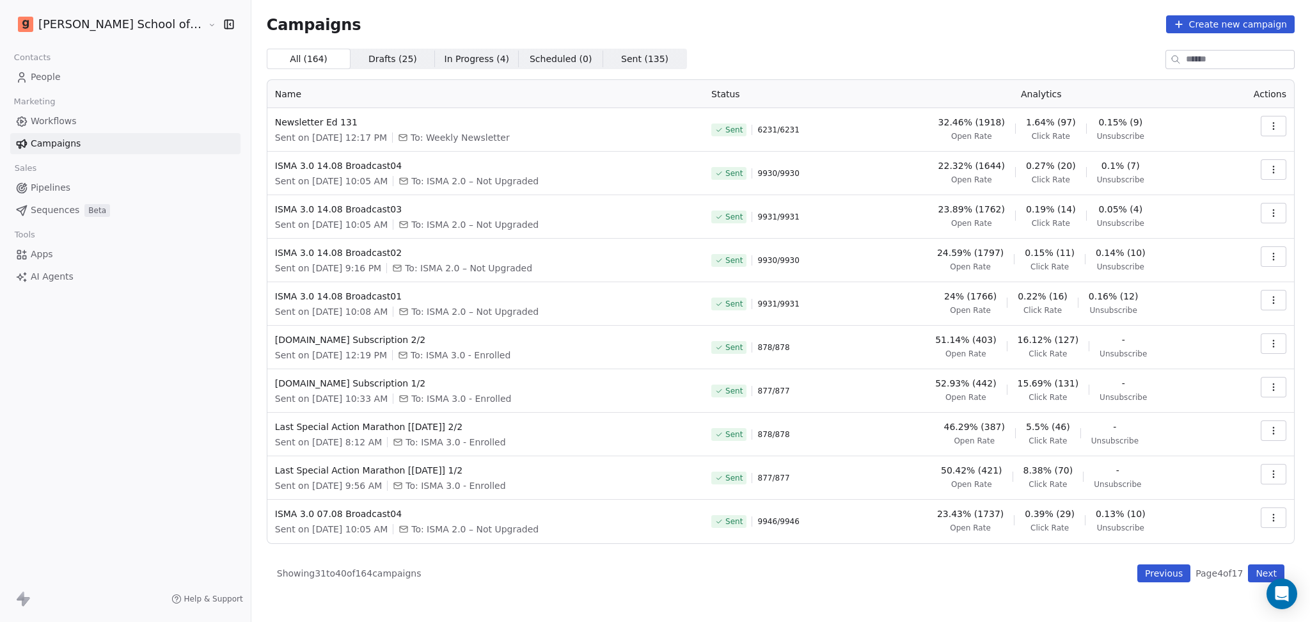
click at [1267, 574] on button "Next" at bounding box center [1266, 573] width 36 height 18
